Goal: Information Seeking & Learning: Learn about a topic

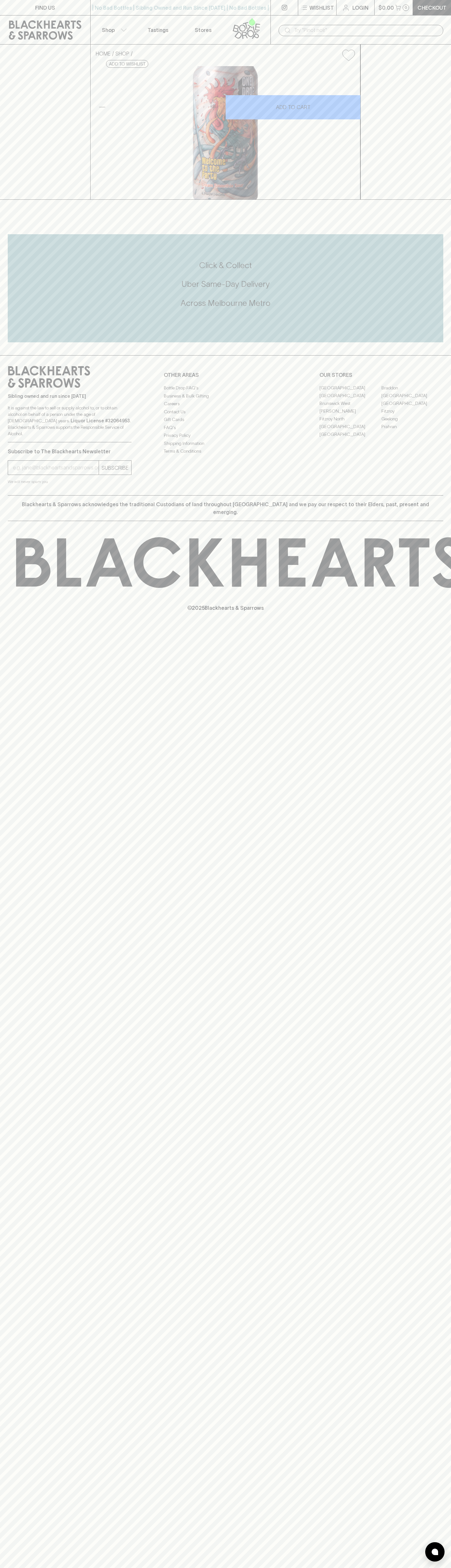
click at [273, 27] on div "​" at bounding box center [360, 30] width 181 height 29
click at [423, 1544] on div "FIND US | No Bad Bottles | Sibling Owned and Run Since 2006 | No Bad Bottles | …" at bounding box center [225, 784] width 451 height 1568
click at [188, 1567] on html "FIND US | No Bad Bottles | Sibling Owned and Run Since 2006 | No Bad Bottles | …" at bounding box center [225, 784] width 451 height 1568
click at [25, 1350] on div "FIND US | No Bad Bottles | Sibling Owned and Run Since 2006 | No Bad Bottles | …" at bounding box center [225, 784] width 451 height 1568
